Goal: Task Accomplishment & Management: Use online tool/utility

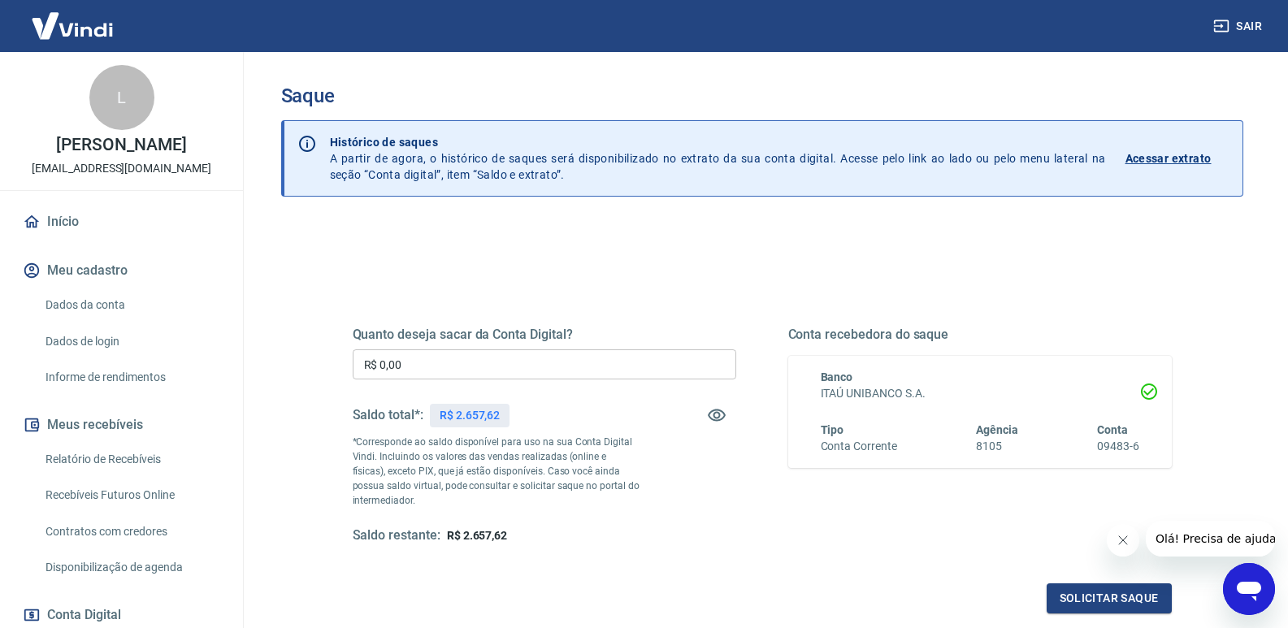
click at [428, 368] on input "R$ 0,00" at bounding box center [545, 364] width 384 height 30
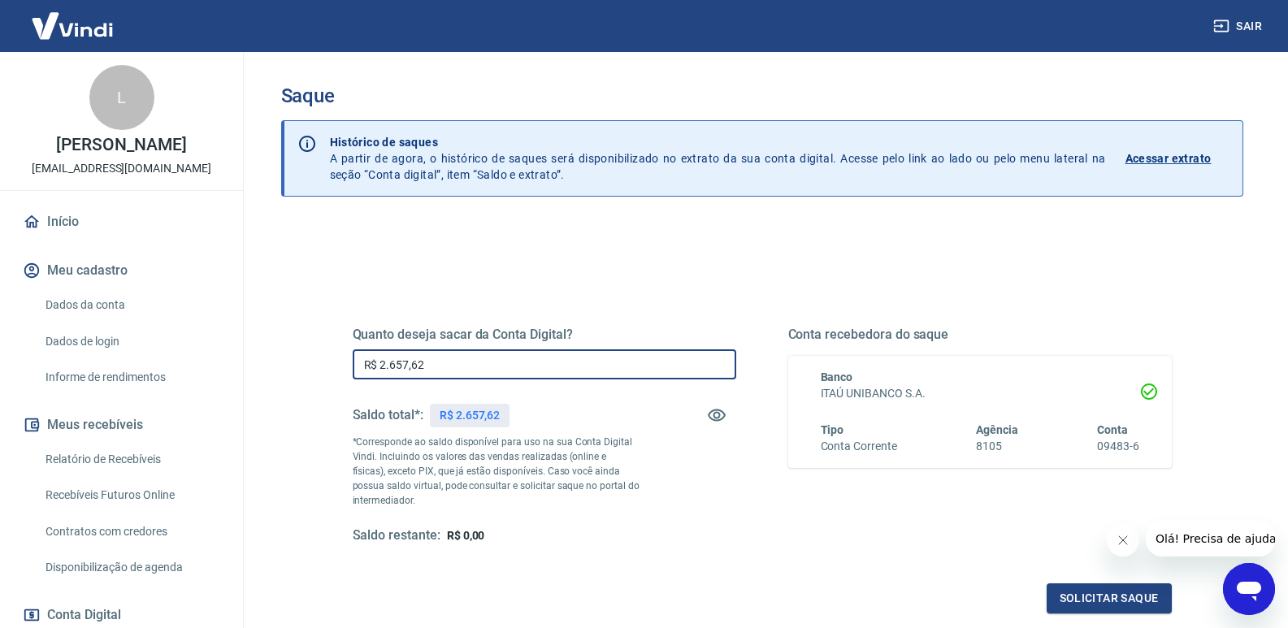
type input "R$ 2.657,62"
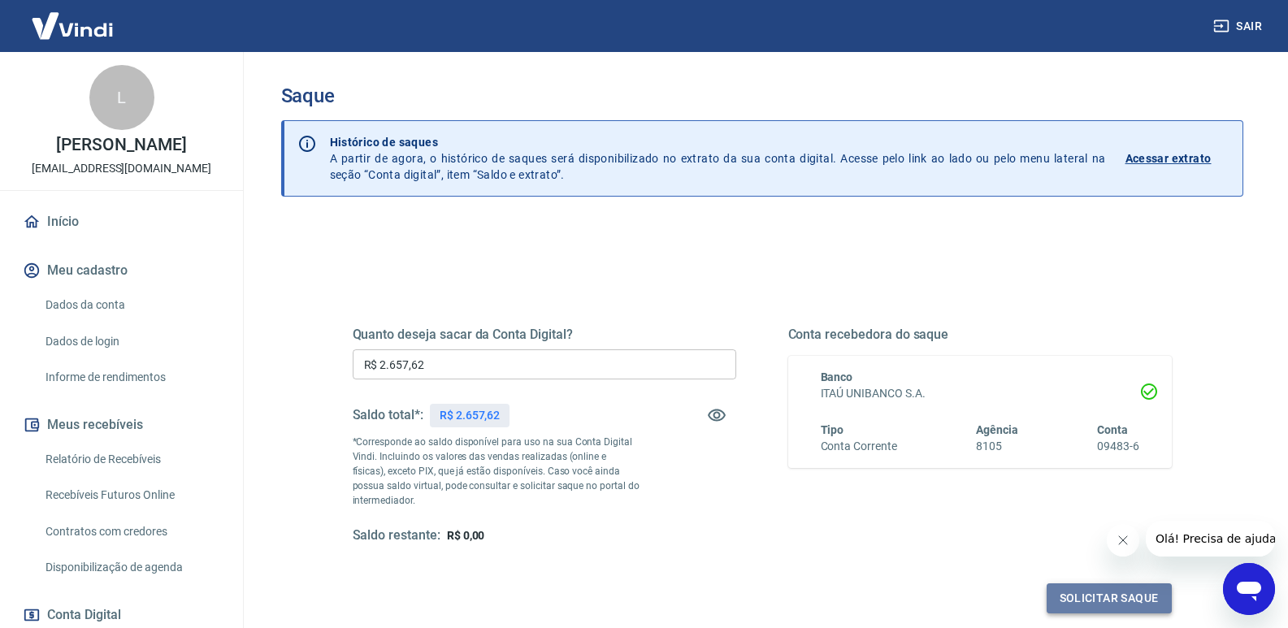
click at [1126, 602] on button "Solicitar saque" at bounding box center [1109, 599] width 125 height 30
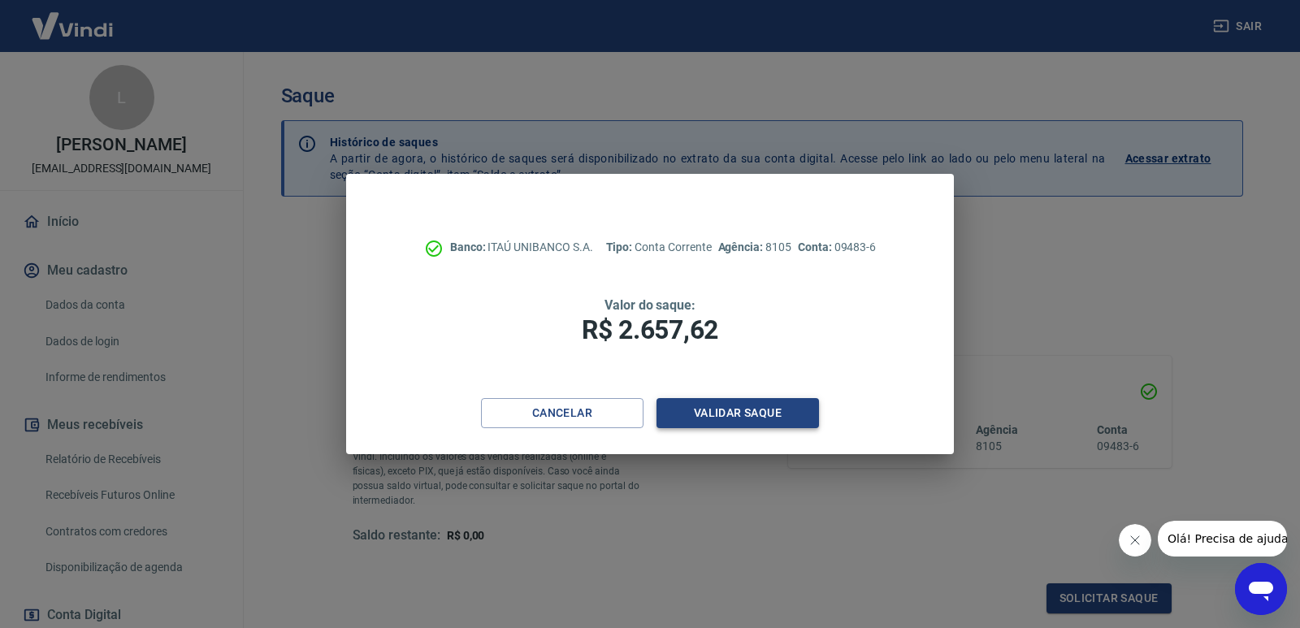
click at [711, 406] on button "Validar saque" at bounding box center [738, 413] width 163 height 30
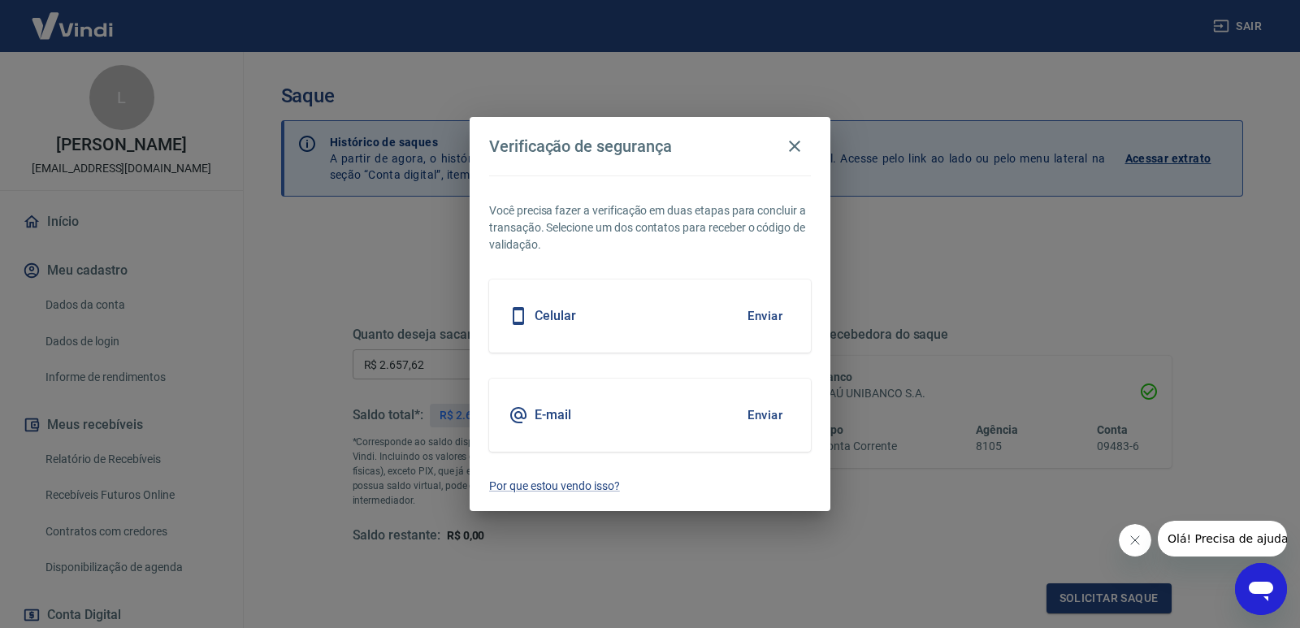
click at [765, 419] on button "Enviar" at bounding box center [765, 415] width 53 height 34
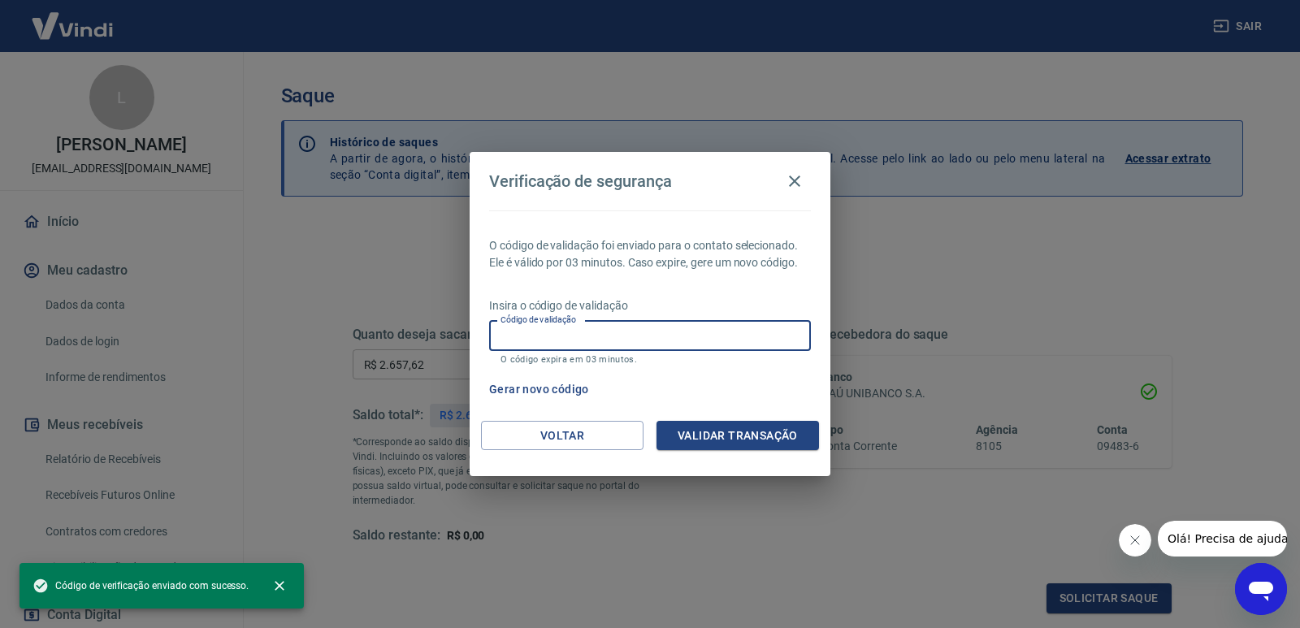
click at [542, 341] on input "Código de validação" at bounding box center [650, 336] width 322 height 30
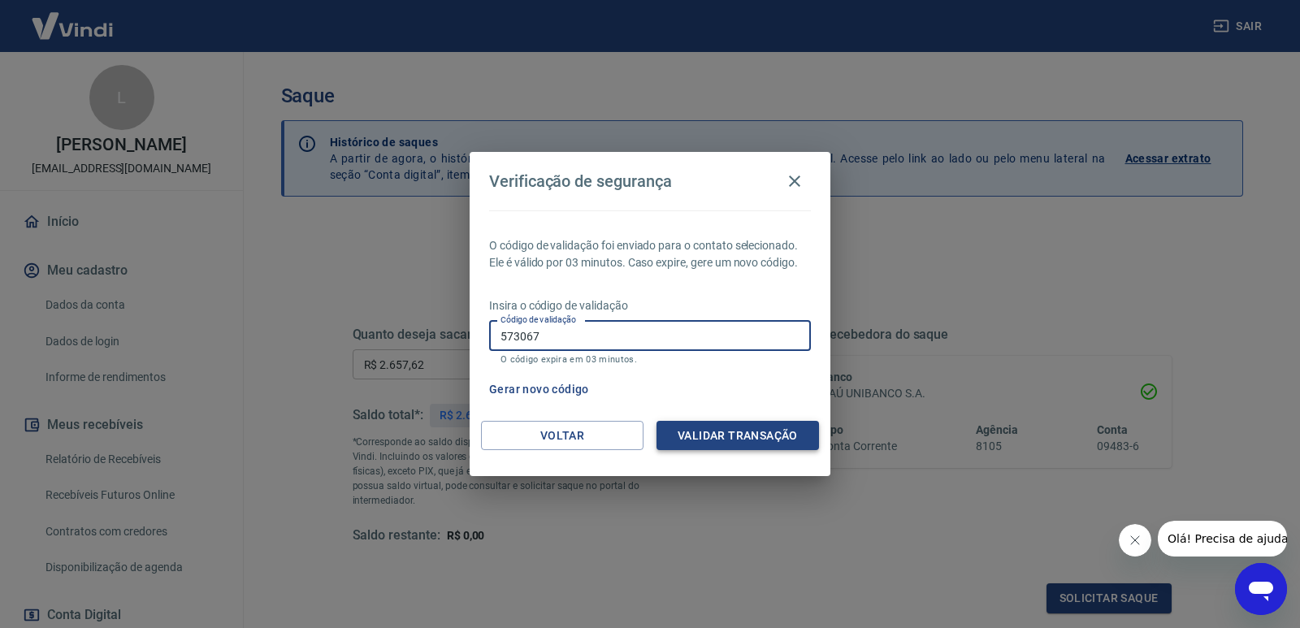
type input "573067"
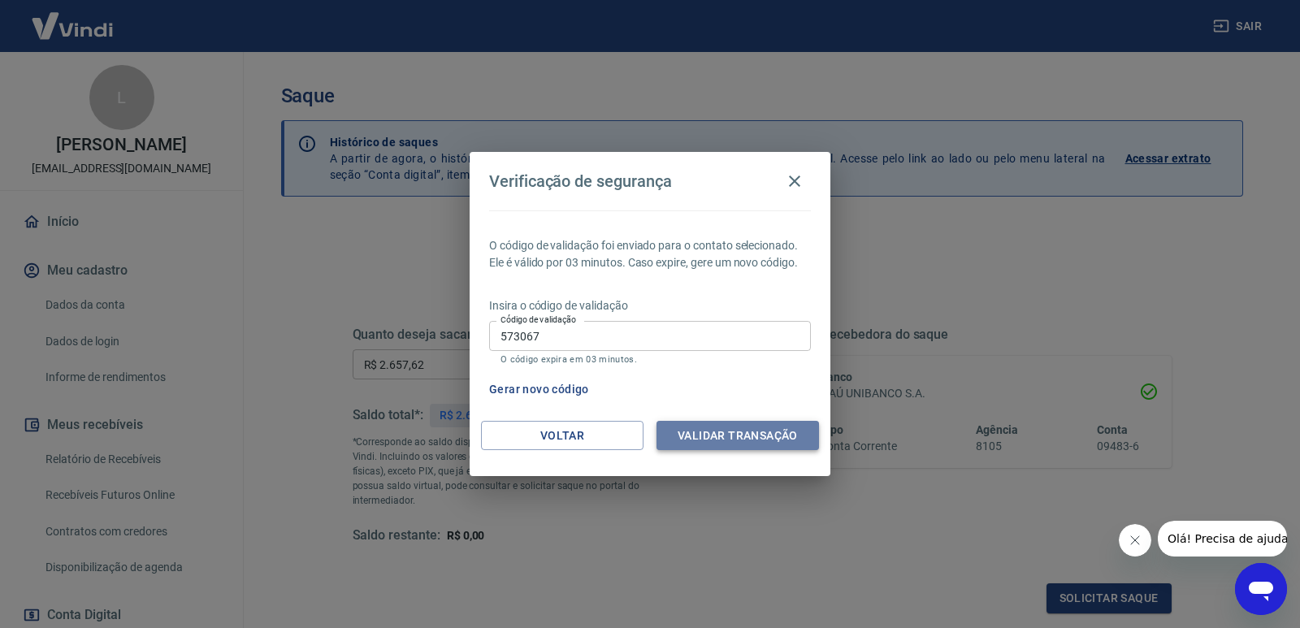
click at [796, 432] on button "Validar transação" at bounding box center [738, 436] width 163 height 30
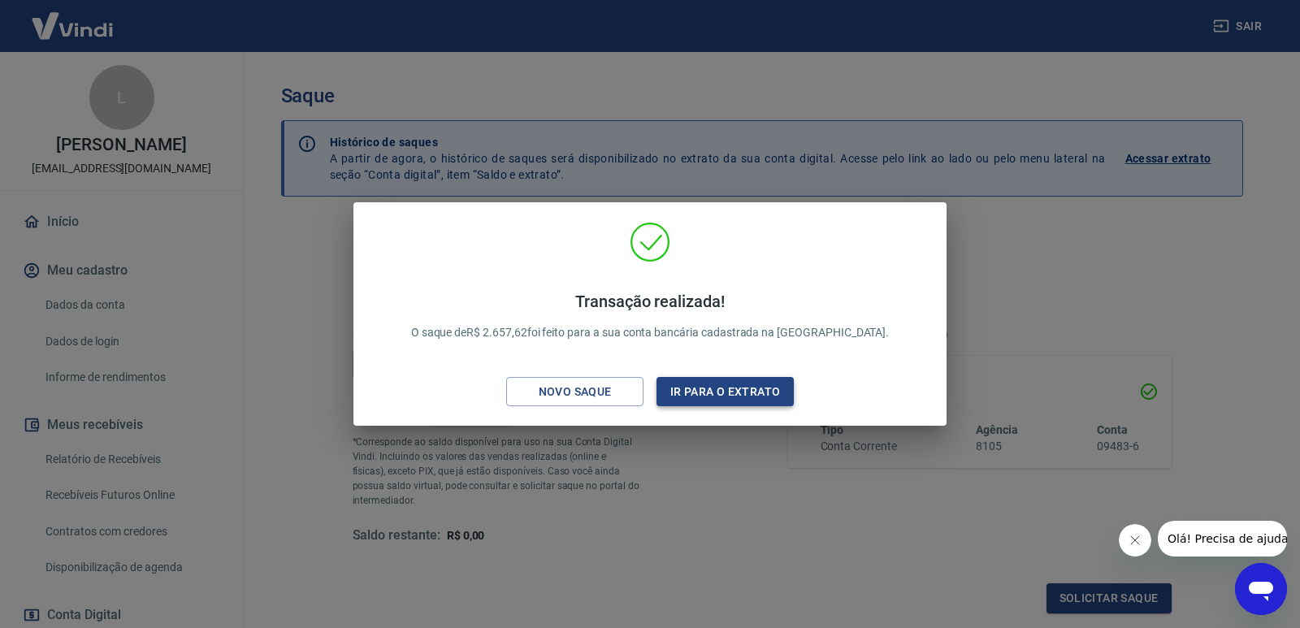
click at [709, 397] on button "Ir para o extrato" at bounding box center [725, 392] width 137 height 30
